Goal: Task Accomplishment & Management: Manage account settings

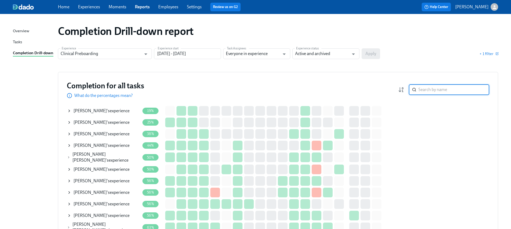
click at [435, 89] on input "search" at bounding box center [454, 89] width 71 height 11
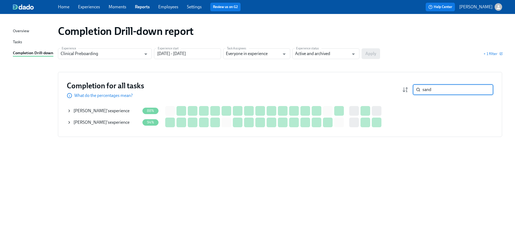
type input "sand"
click at [122, 110] on div "Sander Sy 's experience" at bounding box center [103, 110] width 73 height 11
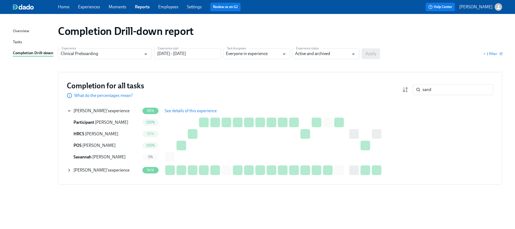
click at [173, 109] on span "See details of this experience" at bounding box center [191, 110] width 52 height 5
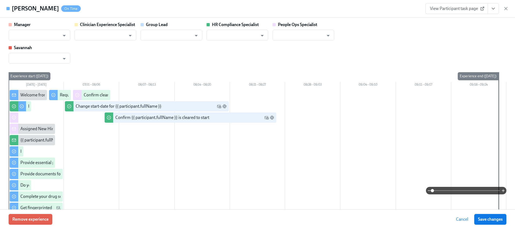
type input "Jackie LeBlanc"
type input "Chelsey Mendoza"
type input "Caitlin Fain"
type input "Savannah Doherty"
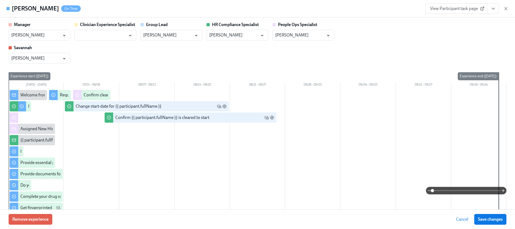
click at [497, 10] on button "View task page" at bounding box center [493, 8] width 11 height 11
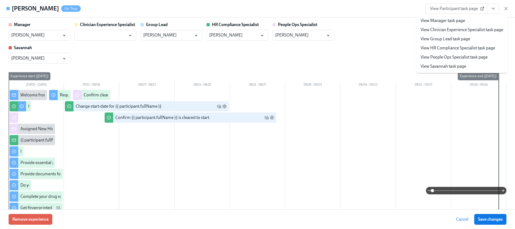
click at [444, 47] on link "View HR Compliance Specialist task page" at bounding box center [458, 48] width 75 height 6
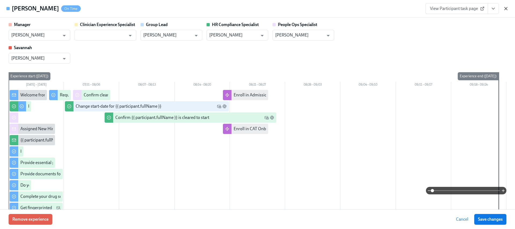
click at [505, 8] on icon "button" at bounding box center [506, 8] width 5 height 5
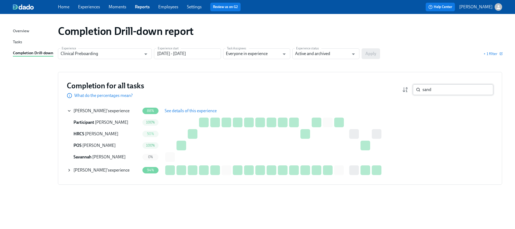
click at [435, 92] on input "sand" at bounding box center [458, 89] width 71 height 11
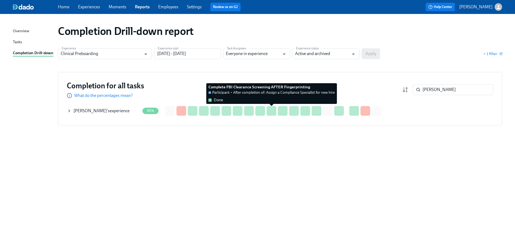
click at [276, 107] on div at bounding box center [272, 111] width 10 height 10
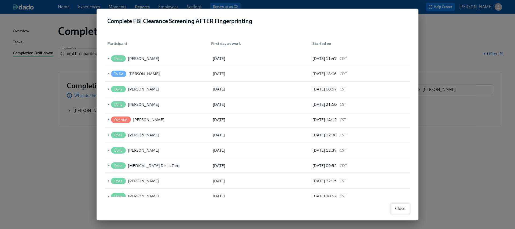
click at [402, 208] on span "Close" at bounding box center [400, 208] width 10 height 5
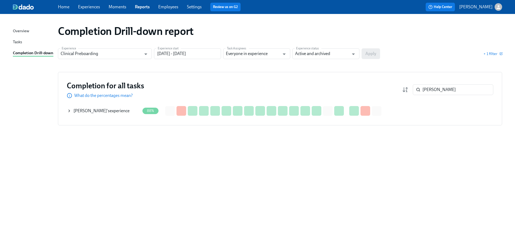
click at [117, 110] on div "Jamachi Opara 's experience" at bounding box center [102, 111] width 56 height 6
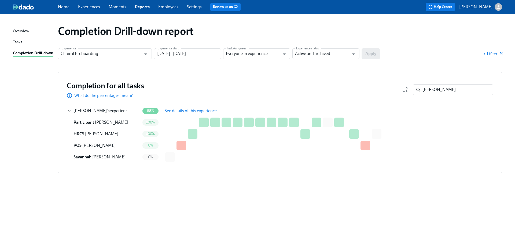
click at [185, 111] on span "See details of this experience" at bounding box center [191, 110] width 52 height 5
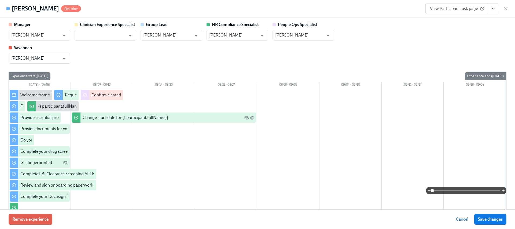
click at [493, 8] on icon "View task page" at bounding box center [493, 8] width 5 height 5
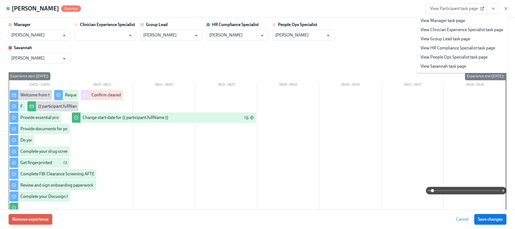
click at [461, 46] on link "View HR Compliance Specialist task page" at bounding box center [458, 48] width 75 height 6
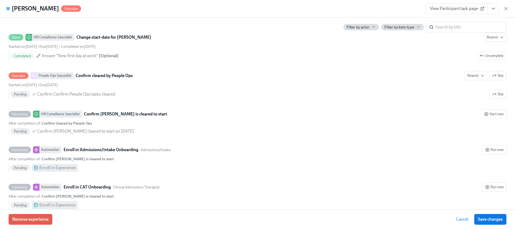
scroll to position [1106, 0]
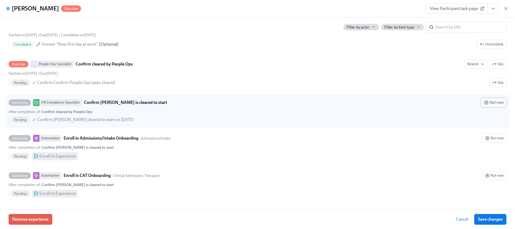
click at [500, 101] on button "Start now" at bounding box center [493, 102] width 25 height 9
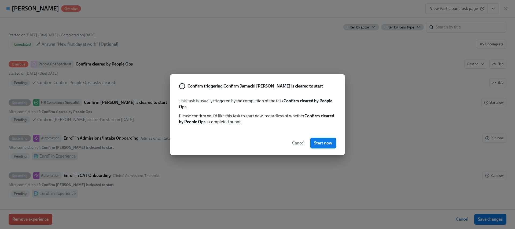
click at [331, 145] on span "Start now" at bounding box center [323, 142] width 18 height 5
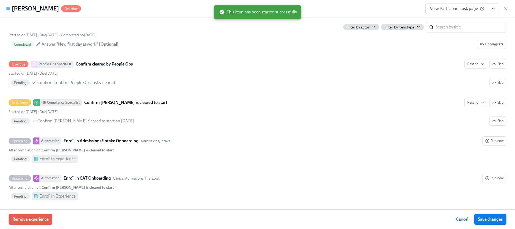
click at [488, 217] on span "Save changes" at bounding box center [490, 219] width 25 height 5
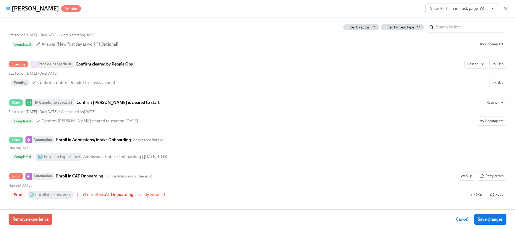
click at [506, 8] on icon "button" at bounding box center [506, 8] width 5 height 5
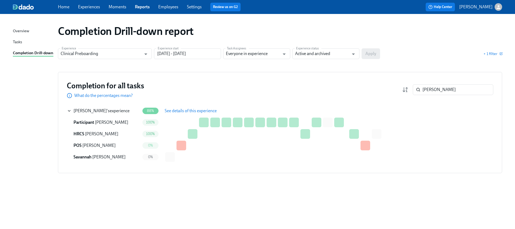
click at [190, 115] on button "See details of this experience" at bounding box center [191, 110] width 60 height 11
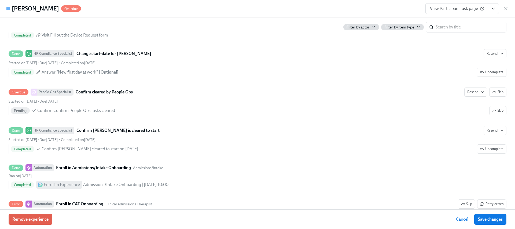
scroll to position [1107, 0]
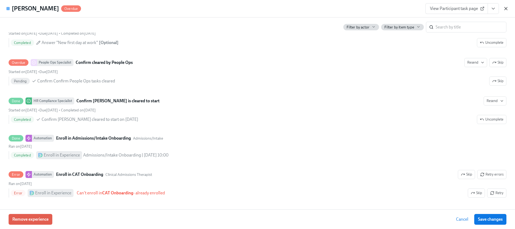
click at [506, 9] on icon "button" at bounding box center [506, 8] width 5 height 5
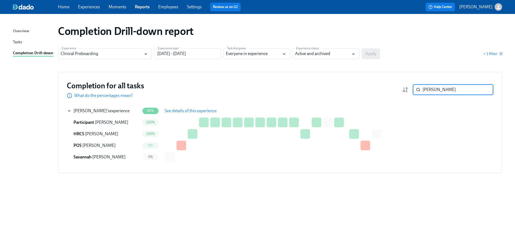
click at [435, 89] on input "opara" at bounding box center [458, 89] width 71 height 11
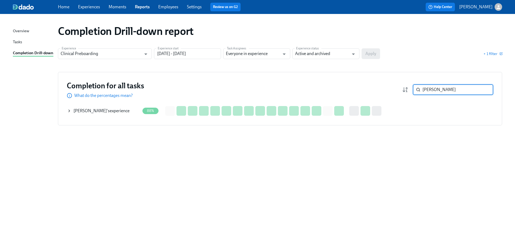
click at [124, 109] on div "Mayra Gutierrez 's experience" at bounding box center [102, 111] width 56 height 6
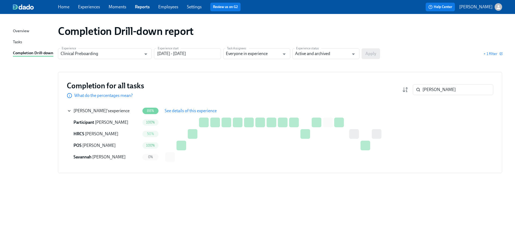
click at [179, 112] on span "See details of this experience" at bounding box center [191, 110] width 52 height 5
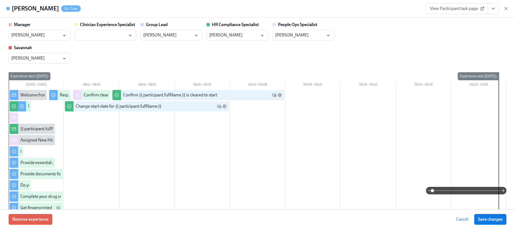
click at [494, 9] on icon "View task page" at bounding box center [493, 8] width 3 height 1
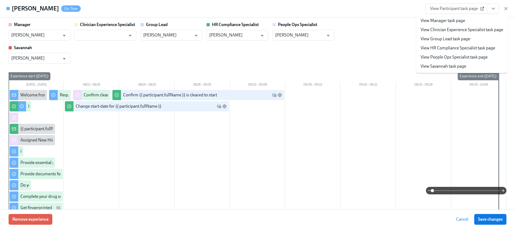
click at [465, 51] on li "View HR Compliance Specialist task page" at bounding box center [462, 47] width 91 height 9
click at [465, 49] on link "View HR Compliance Specialist task page" at bounding box center [458, 48] width 75 height 6
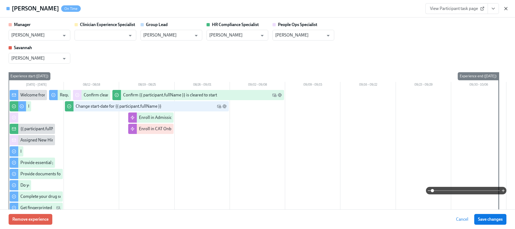
click at [505, 8] on icon "button" at bounding box center [506, 8] width 5 height 5
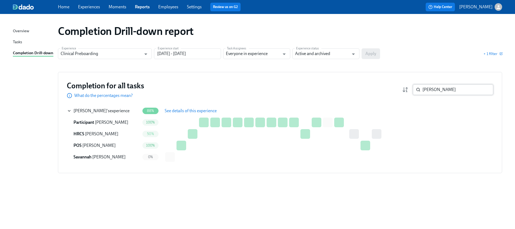
click at [443, 85] on input "mayra" at bounding box center [458, 89] width 71 height 11
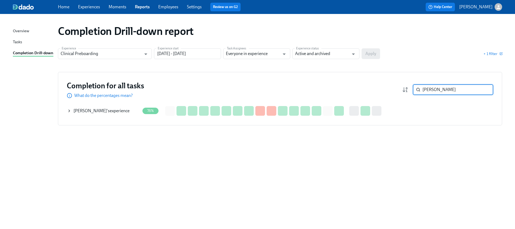
click at [122, 110] on div "Jaelle Gilot 's experience" at bounding box center [103, 110] width 73 height 11
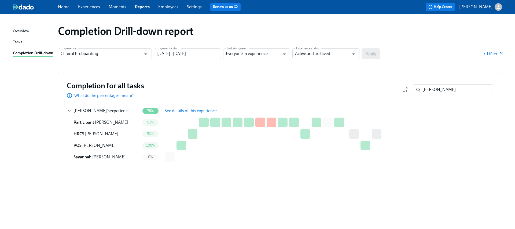
click at [210, 110] on span "See details of this experience" at bounding box center [191, 110] width 52 height 5
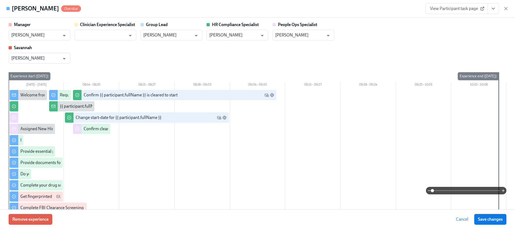
click at [495, 9] on icon "View task page" at bounding box center [493, 8] width 5 height 5
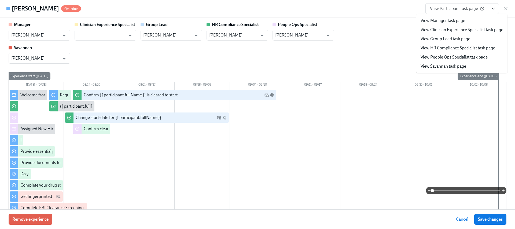
click at [477, 46] on link "View HR Compliance Specialist task page" at bounding box center [458, 48] width 75 height 6
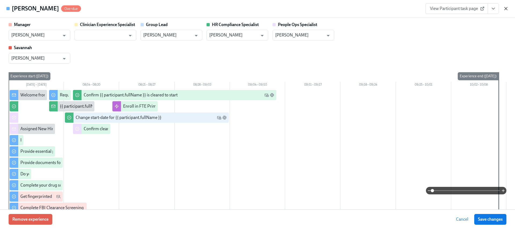
click at [506, 8] on icon "button" at bounding box center [506, 8] width 5 height 5
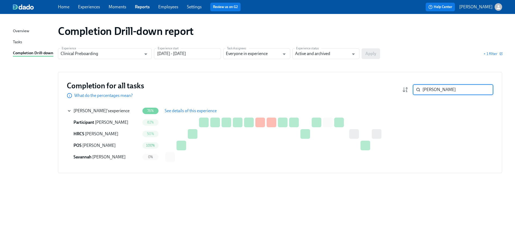
click at [454, 88] on input "gilot" at bounding box center [458, 89] width 71 height 11
click at [453, 88] on input "gilot" at bounding box center [458, 89] width 71 height 11
type input "boyd"
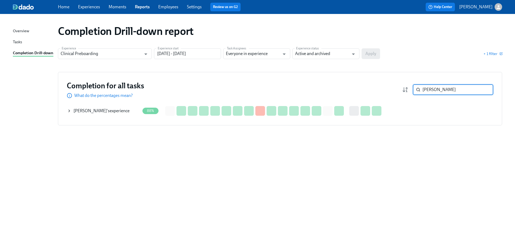
click at [105, 112] on div "Lauren Boyd 's experience" at bounding box center [102, 111] width 56 height 6
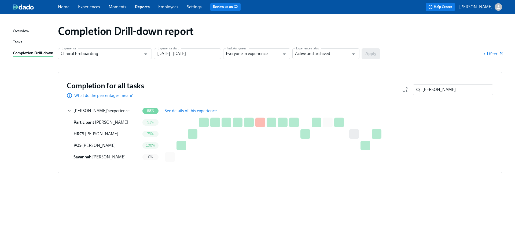
click at [214, 111] on span "See details of this experience" at bounding box center [191, 110] width 52 height 5
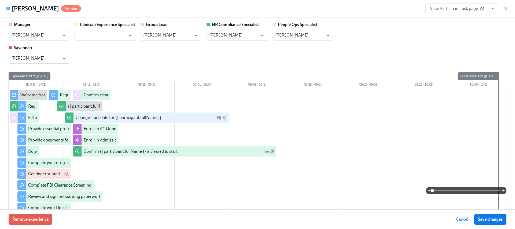
click at [492, 6] on icon "View task page" at bounding box center [493, 8] width 5 height 5
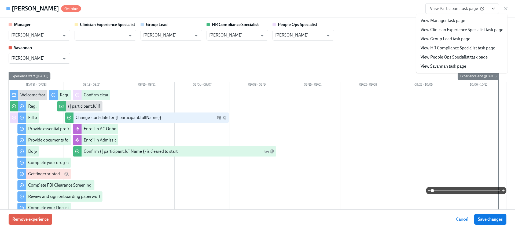
click at [454, 47] on link "View HR Compliance Specialist task page" at bounding box center [458, 48] width 75 height 6
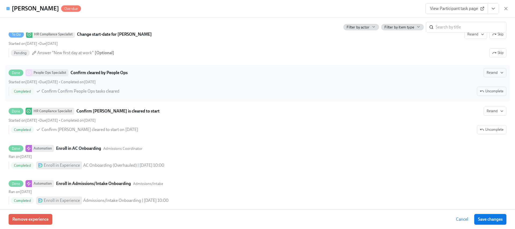
scroll to position [1107, 0]
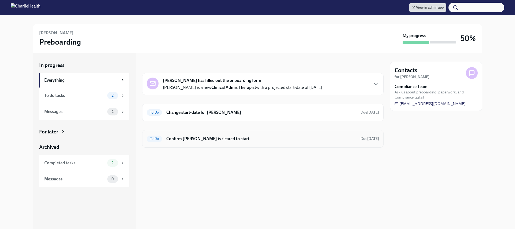
click at [236, 141] on h6 "Confirm [PERSON_NAME] is cleared to start" at bounding box center [261, 139] width 190 height 6
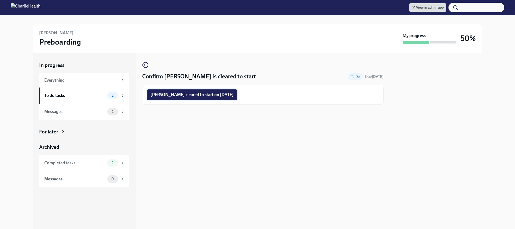
click at [207, 94] on span "Sander Sy cleared to start on 08/25/2025" at bounding box center [192, 94] width 83 height 5
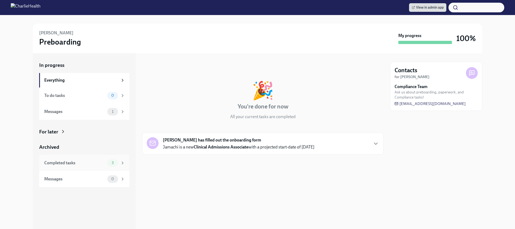
click at [121, 161] on icon at bounding box center [122, 162] width 5 height 5
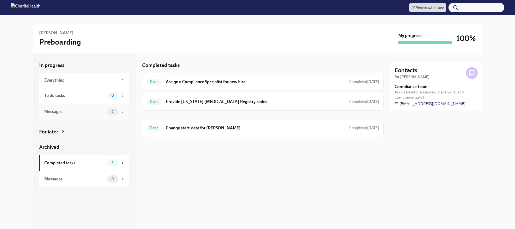
click at [119, 111] on div "1" at bounding box center [116, 112] width 18 height 8
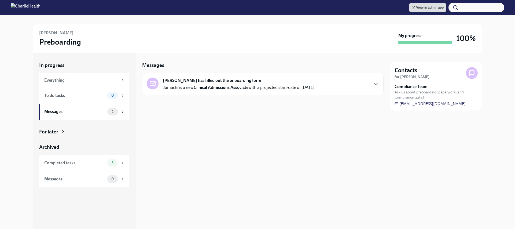
click at [43, 130] on div "For later" at bounding box center [48, 131] width 19 height 7
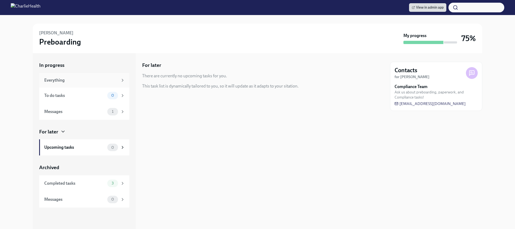
click at [50, 83] on div "Everything" at bounding box center [81, 80] width 74 height 6
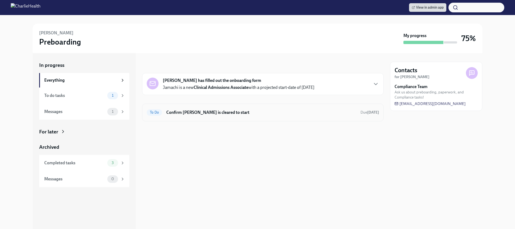
click at [231, 107] on div "To Do Confirm [PERSON_NAME] is cleared to start Due [DATE]" at bounding box center [263, 113] width 242 height 18
click at [232, 110] on h6 "Confirm Jamachi Opara is cleared to start" at bounding box center [261, 113] width 190 height 6
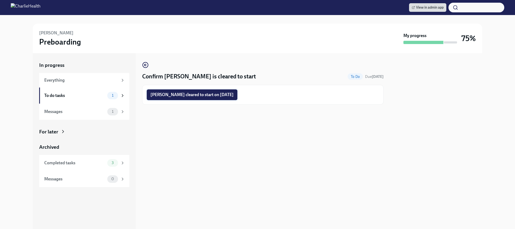
click at [221, 98] on button "Jamachi Opara cleared to start on 08/25/2025" at bounding box center [192, 94] width 91 height 11
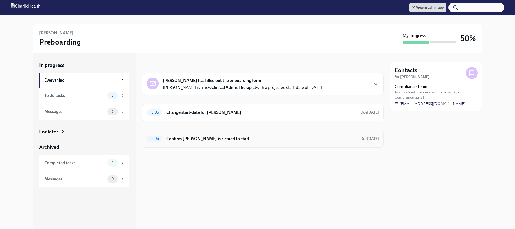
click at [223, 141] on h6 "Confirm [PERSON_NAME] is cleared to start" at bounding box center [261, 139] width 190 height 6
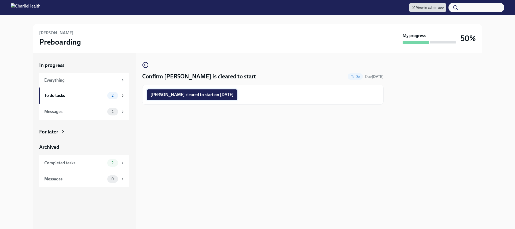
click at [204, 98] on button "[PERSON_NAME] cleared to start on [DATE]" at bounding box center [192, 94] width 91 height 11
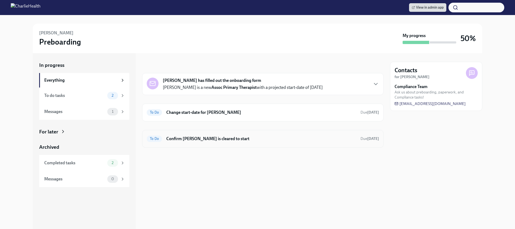
click at [233, 139] on h6 "Confirm [PERSON_NAME] is cleared to start" at bounding box center [261, 139] width 190 height 6
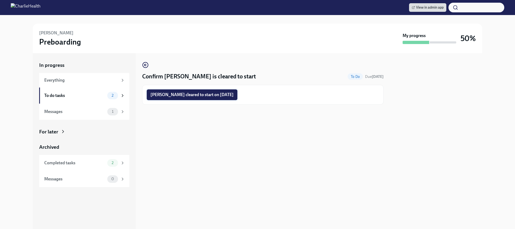
click at [200, 98] on button "[PERSON_NAME] cleared to start on [DATE]" at bounding box center [192, 94] width 91 height 11
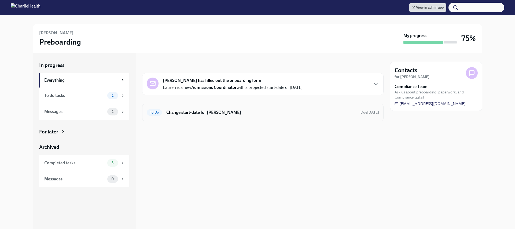
click at [215, 112] on h6 "Change start-date for [PERSON_NAME]" at bounding box center [261, 113] width 190 height 6
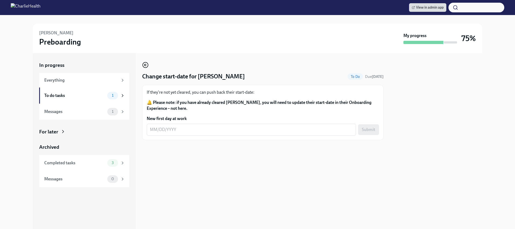
click at [143, 63] on circle "button" at bounding box center [145, 64] width 5 height 5
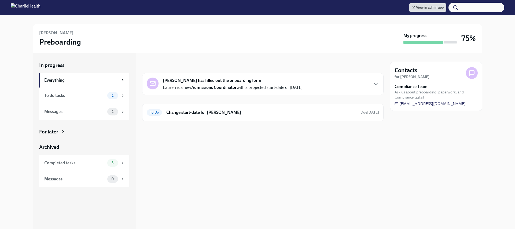
click at [44, 132] on div "For later" at bounding box center [48, 131] width 19 height 7
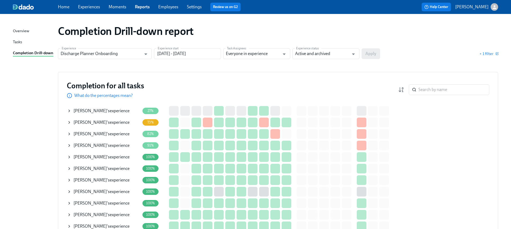
click at [69, 112] on icon at bounding box center [69, 111] width 4 height 4
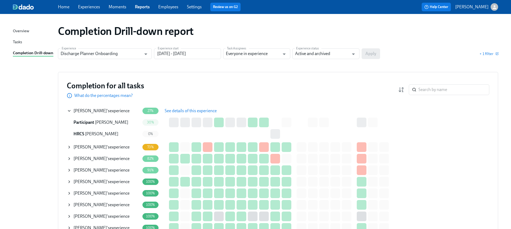
click at [200, 106] on button "See details of this experience" at bounding box center [191, 110] width 60 height 11
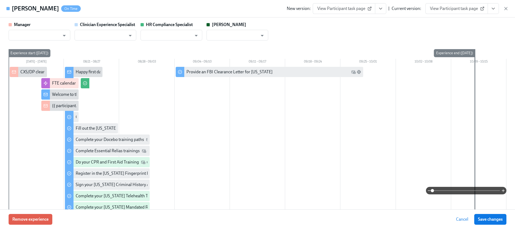
type input "[PERSON_NAME]"
click at [494, 6] on icon "View task page" at bounding box center [493, 8] width 5 height 5
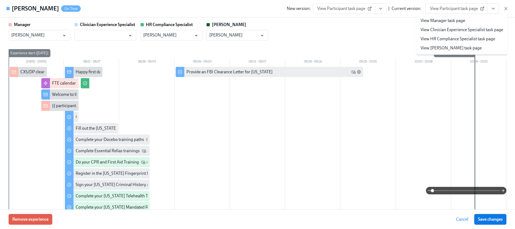
click at [454, 37] on link "View HR Compliance Specialist task page" at bounding box center [458, 39] width 75 height 6
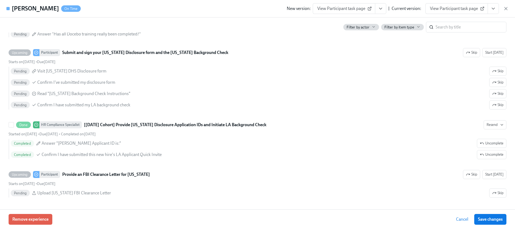
scroll to position [837, 0]
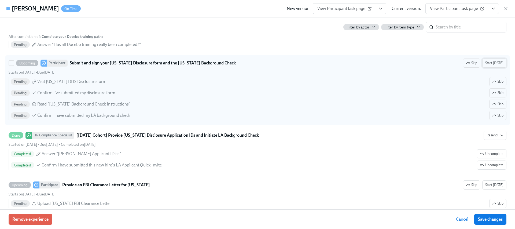
click at [486, 62] on span "Start [DATE]" at bounding box center [495, 62] width 18 height 5
click at [489, 66] on button "Start [DATE]" at bounding box center [495, 63] width 24 height 9
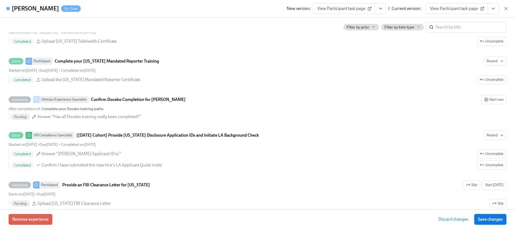
click at [480, 221] on span "Save changes" at bounding box center [490, 219] width 25 height 5
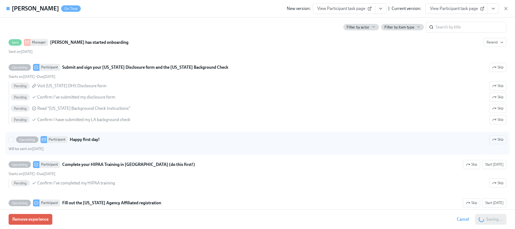
scroll to position [389, 0]
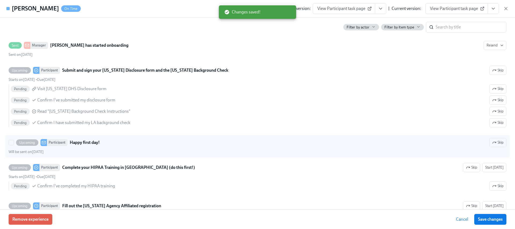
click at [160, 145] on div "Upcoming Participant Happy first day! Skip" at bounding box center [258, 142] width 498 height 9
click at [14, 145] on input "Upcoming Participant Happy first day! Skip Will be sent on [DATE]" at bounding box center [11, 142] width 5 height 5
checkbox input "true"
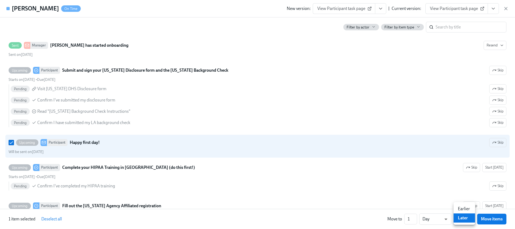
click at [470, 218] on body "Home Experiences Moments Reports Employees Settings Review us on G2 Help Center…" at bounding box center [257, 159] width 515 height 319
click at [465, 208] on li "Earlier" at bounding box center [464, 208] width 21 height 9
type input "earlier"
click at [492, 217] on span "Move items" at bounding box center [492, 218] width 22 height 5
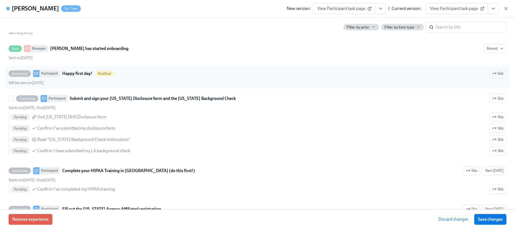
scroll to position [379, 0]
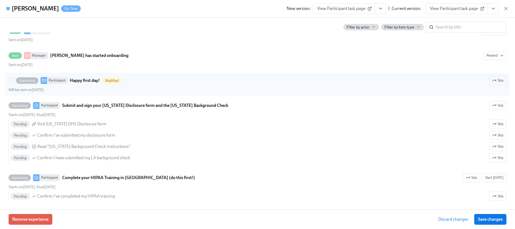
click at [270, 87] on div "Upcoming Participant Happy first day! Modified Skip Will be sent on [DATE]" at bounding box center [258, 84] width 498 height 16
click at [14, 83] on input "Upcoming Participant Happy first day! Modified Skip Will be sent on [DATE]" at bounding box center [11, 80] width 5 height 5
checkbox input "true"
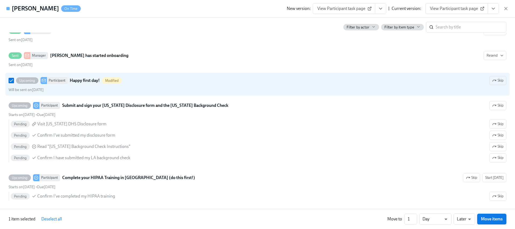
click at [491, 217] on span "Move items" at bounding box center [492, 218] width 22 height 5
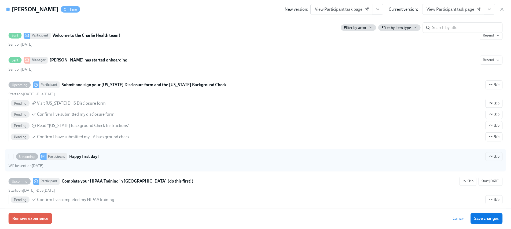
scroll to position [343, 0]
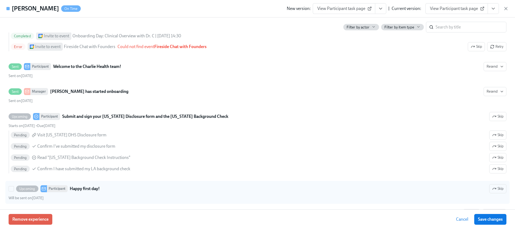
click at [298, 198] on div "Will be sent on [DATE]" at bounding box center [258, 197] width 498 height 5
click at [14, 191] on input "Upcoming Participant Happy first day! Skip Will be sent on [DATE]" at bounding box center [11, 188] width 5 height 5
checkbox input "true"
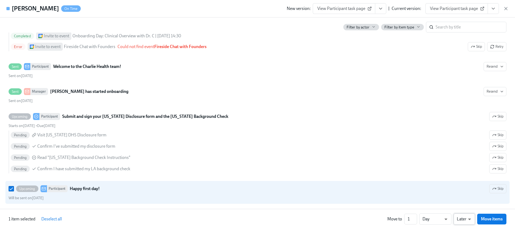
click at [468, 217] on body "Home Experiences Moments Reports Employees Settings Review us on G2 Help Center…" at bounding box center [257, 159] width 515 height 319
click at [464, 210] on li "Earlier" at bounding box center [464, 208] width 21 height 9
type input "earlier"
click at [487, 219] on span "Move items" at bounding box center [492, 218] width 22 height 5
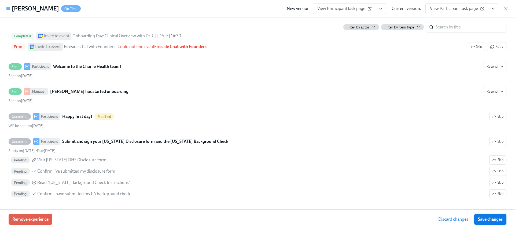
click at [489, 220] on span "Save changes" at bounding box center [490, 219] width 25 height 5
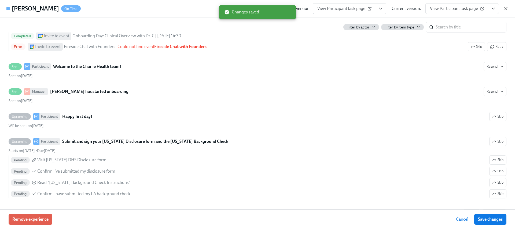
click at [506, 9] on icon "button" at bounding box center [506, 8] width 5 height 5
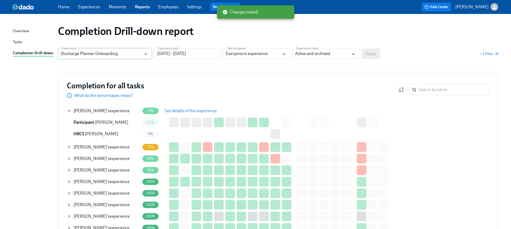
click at [115, 57] on input "Discharge Planner Onboarding" at bounding box center [101, 53] width 81 height 11
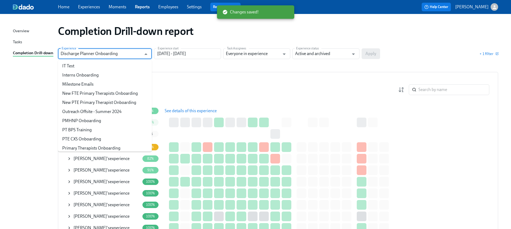
scroll to position [247, 0]
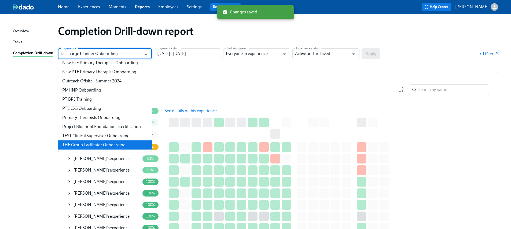
click at [104, 144] on li "THE Group Facilitator Onboarding" at bounding box center [105, 144] width 94 height 9
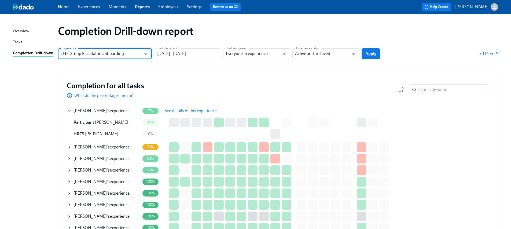
click at [371, 57] on button "Apply" at bounding box center [371, 53] width 19 height 11
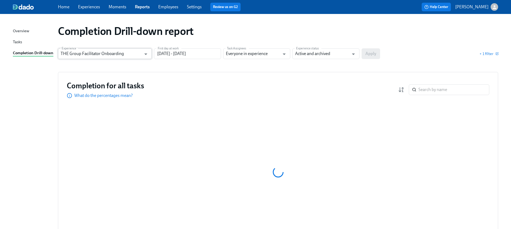
click at [127, 54] on input "THE Group Facilitator Onboarding" at bounding box center [101, 53] width 81 height 11
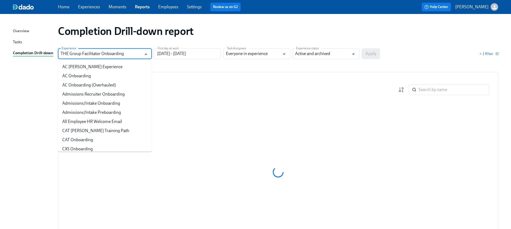
scroll to position [246, 0]
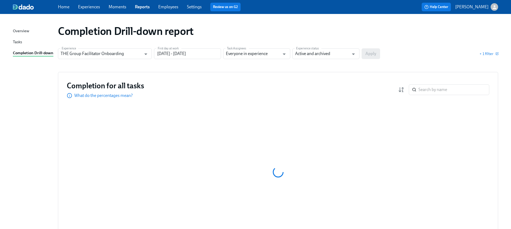
click at [434, 36] on div "Completion Drill-down report" at bounding box center [278, 31] width 440 height 13
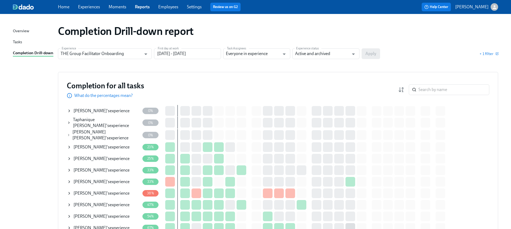
click at [69, 123] on icon at bounding box center [68, 123] width 1 height 2
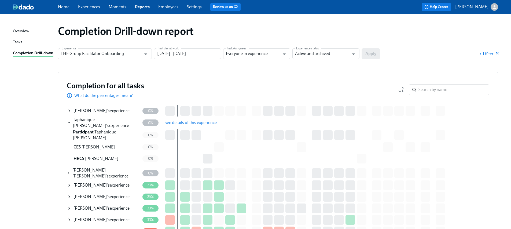
click at [209, 124] on span "See details of this experience" at bounding box center [191, 122] width 52 height 5
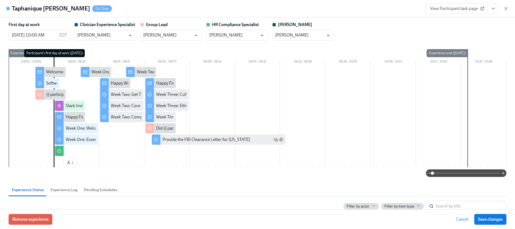
click at [494, 11] on button "View task page" at bounding box center [493, 8] width 11 height 11
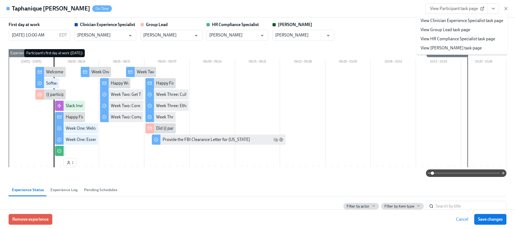
click at [458, 41] on link "View HR Compliance Specialist task page" at bounding box center [458, 39] width 75 height 6
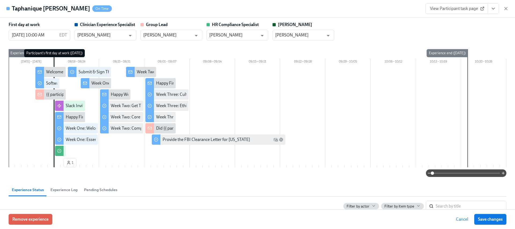
click at [491, 8] on icon "View task page" at bounding box center [493, 8] width 5 height 5
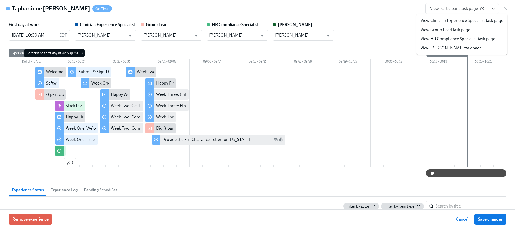
click at [506, 8] on icon "button" at bounding box center [506, 8] width 5 height 5
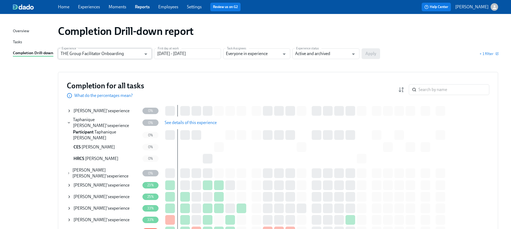
click at [103, 56] on input "THE Group Facilitator Onboarding" at bounding box center [101, 53] width 81 height 11
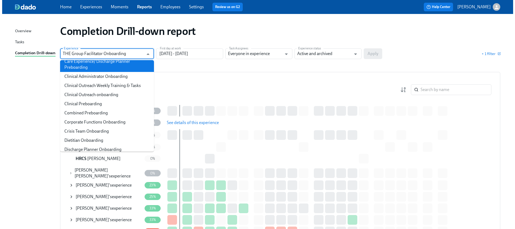
scroll to position [121, 0]
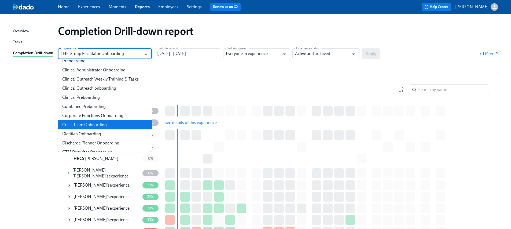
click at [83, 127] on li "Crisis Team Onboarding" at bounding box center [105, 124] width 94 height 9
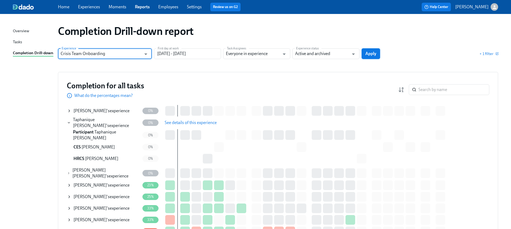
click at [367, 53] on span "Apply" at bounding box center [371, 53] width 11 height 5
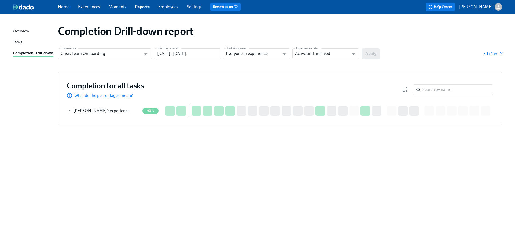
click at [69, 112] on icon at bounding box center [69, 111] width 4 height 4
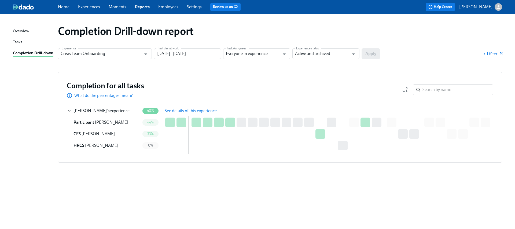
click at [180, 110] on span "See details of this experience" at bounding box center [191, 110] width 52 height 5
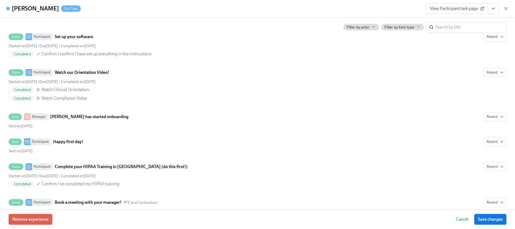
scroll to position [461, 0]
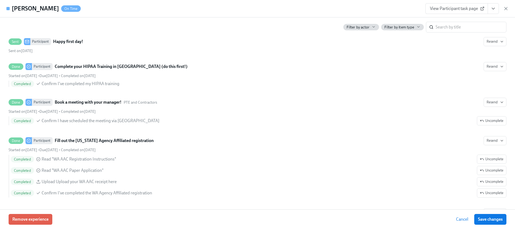
click at [494, 10] on icon "View task page" at bounding box center [493, 8] width 5 height 5
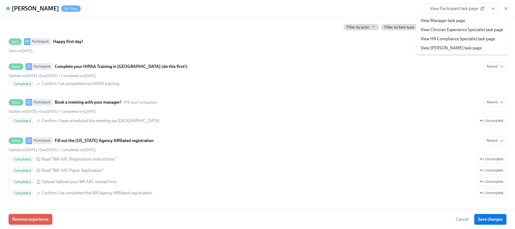
click at [439, 37] on link "View HR Compliance Specialist task page" at bounding box center [458, 39] width 75 height 6
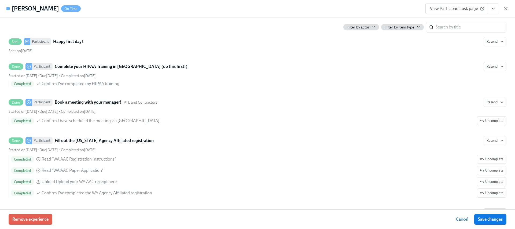
click at [508, 10] on icon "button" at bounding box center [506, 8] width 5 height 5
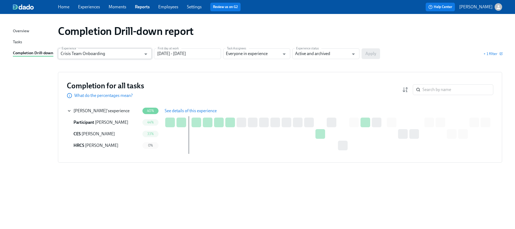
click at [107, 54] on input "Crisis Team Onboarding" at bounding box center [101, 53] width 81 height 11
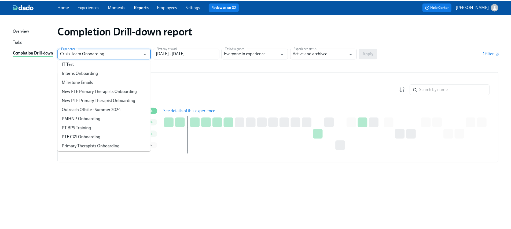
scroll to position [247, 0]
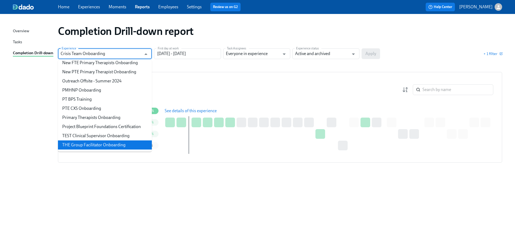
click at [107, 144] on li "THE Group Facilitator Onboarding" at bounding box center [105, 144] width 94 height 9
type input "THE Group Facilitator Onboarding"
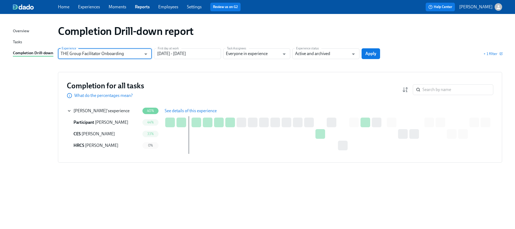
click at [381, 53] on div "Experience THE Group Facilitator Onboarding Experience First day at work [DATE]…" at bounding box center [280, 53] width 444 height 11
click at [369, 53] on span "Apply" at bounding box center [371, 53] width 11 height 5
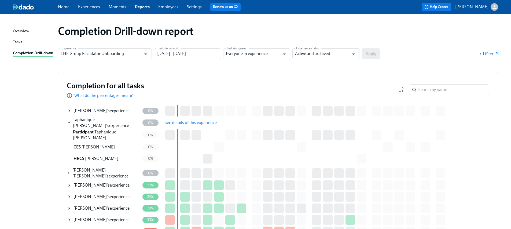
click at [69, 195] on icon at bounding box center [69, 197] width 4 height 4
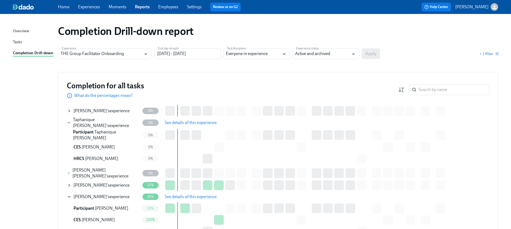
click at [173, 194] on span "See details of this experience" at bounding box center [191, 196] width 52 height 5
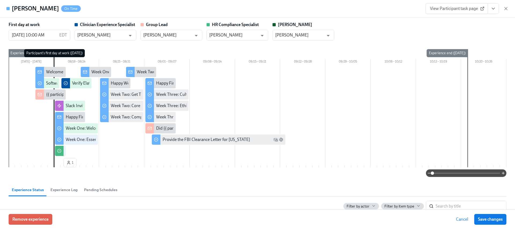
click at [493, 8] on icon "View task page" at bounding box center [493, 8] width 3 height 1
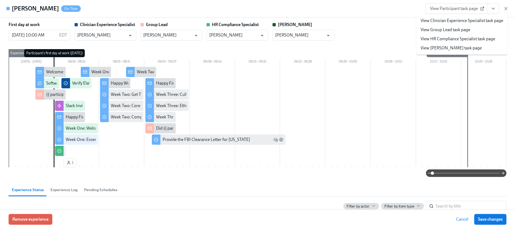
click at [457, 37] on link "View HR Compliance Specialist task page" at bounding box center [458, 39] width 75 height 6
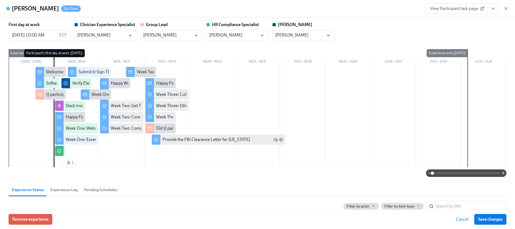
click at [509, 9] on div "[PERSON_NAME] On Time View Participant task page" at bounding box center [257, 8] width 515 height 17
click at [508, 9] on icon "button" at bounding box center [506, 8] width 5 height 5
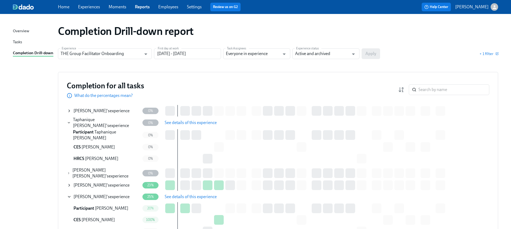
click at [70, 110] on icon at bounding box center [69, 111] width 4 height 4
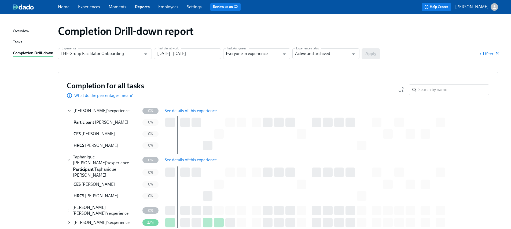
click at [178, 109] on span "See details of this experience" at bounding box center [191, 110] width 52 height 5
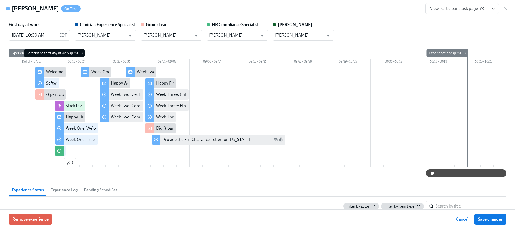
click at [494, 8] on icon "View task page" at bounding box center [493, 8] width 3 height 1
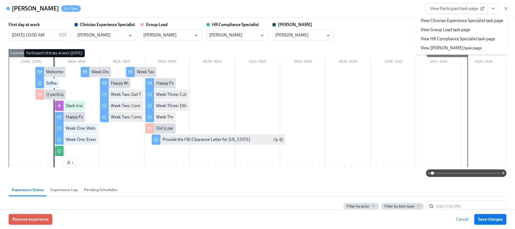
click at [450, 40] on link "View HR Compliance Specialist task page" at bounding box center [458, 39] width 75 height 6
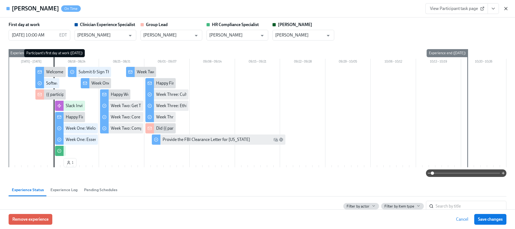
click at [504, 9] on icon "button" at bounding box center [506, 8] width 5 height 5
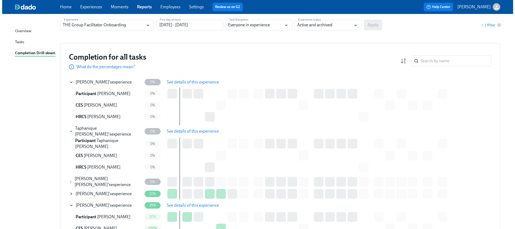
scroll to position [97, 0]
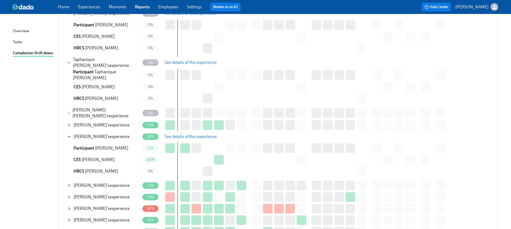
click at [70, 112] on icon at bounding box center [68, 113] width 3 height 4
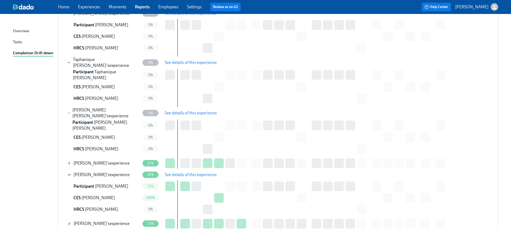
click at [199, 112] on span "See details of this experience" at bounding box center [191, 112] width 52 height 5
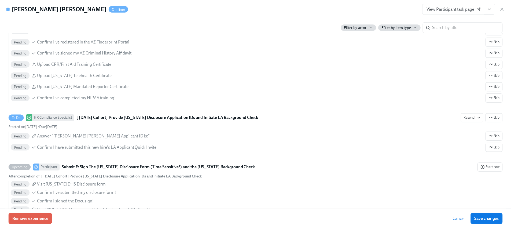
scroll to position [553, 0]
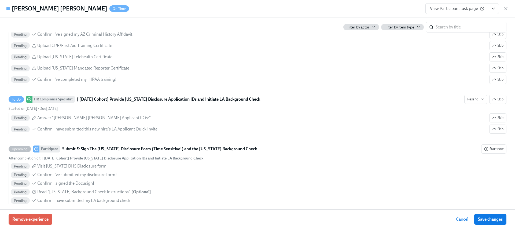
click at [493, 9] on icon "View task page" at bounding box center [493, 8] width 3 height 1
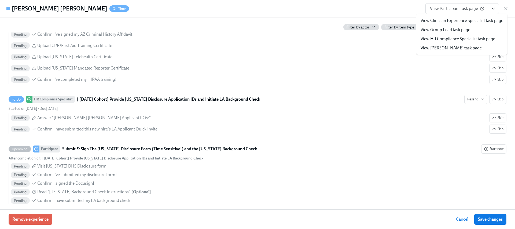
click at [463, 38] on link "View HR Compliance Specialist task page" at bounding box center [458, 39] width 75 height 6
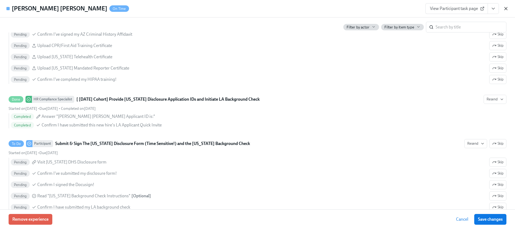
click at [507, 7] on icon "button" at bounding box center [506, 8] width 5 height 5
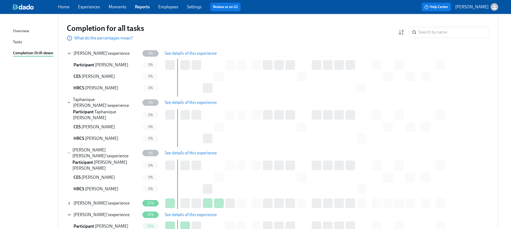
scroll to position [0, 0]
